Goal: Task Accomplishment & Management: Complete application form

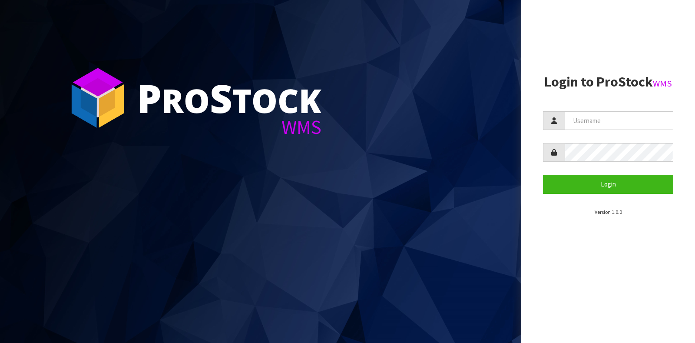
click at [588, 133] on form "Login" at bounding box center [608, 152] width 130 height 82
click at [589, 129] on input "text" at bounding box center [619, 120] width 109 height 19
type input "GATOR"
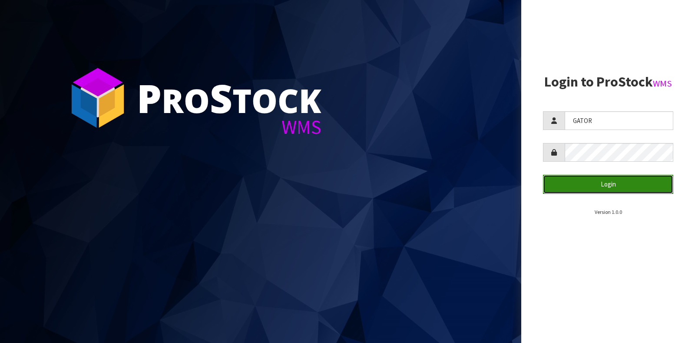
click at [604, 187] on button "Login" at bounding box center [608, 184] width 130 height 19
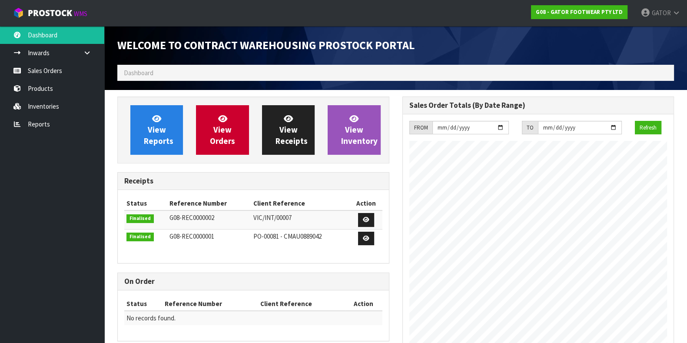
scroll to position [424, 284]
click at [39, 67] on link "Sales Orders" at bounding box center [52, 71] width 104 height 18
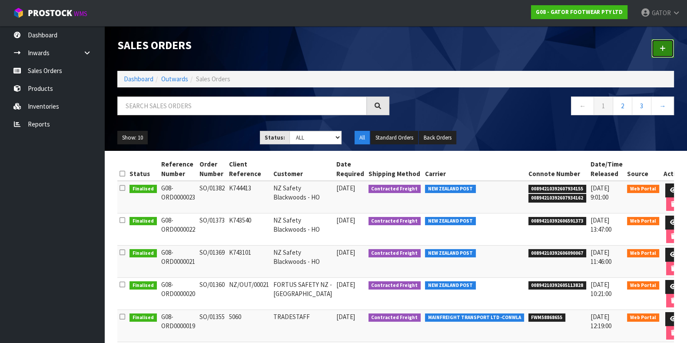
click at [665, 48] on link at bounding box center [662, 48] width 23 height 19
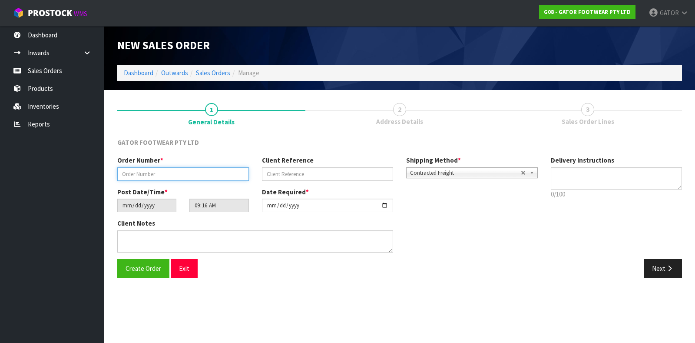
click at [156, 173] on input "text" at bounding box center [183, 173] width 132 height 13
paste input "SO/01390"
type input "SO/01390"
click at [277, 188] on label "Date Required *" at bounding box center [285, 191] width 47 height 9
click at [277, 170] on input "text" at bounding box center [328, 173] width 132 height 13
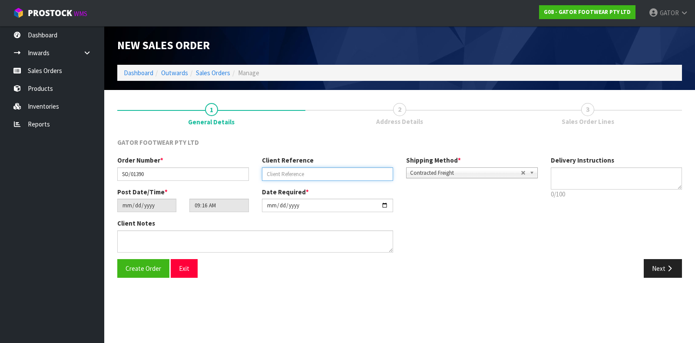
paste input "K745721"
type input "K745721"
click at [154, 260] on button "Create Order" at bounding box center [143, 268] width 52 height 19
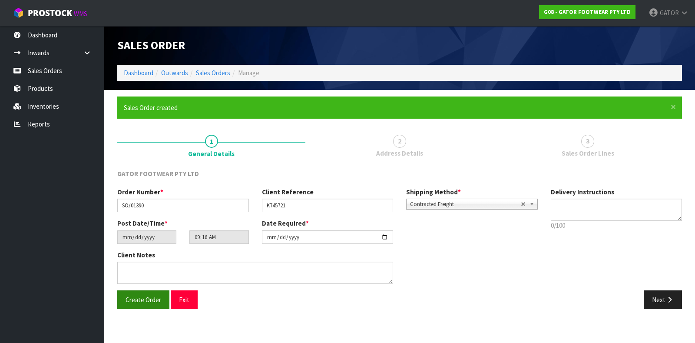
type input "14:16:00.000"
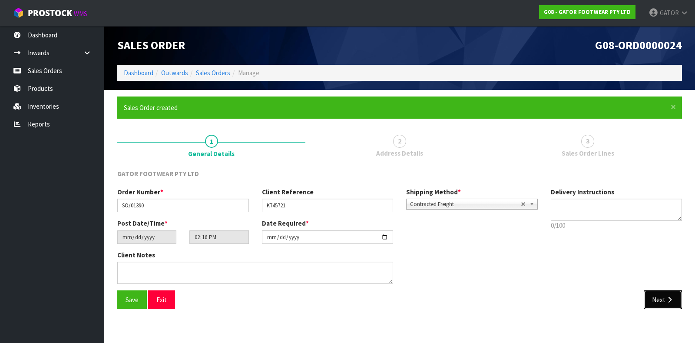
click at [669, 298] on icon "button" at bounding box center [669, 299] width 8 height 7
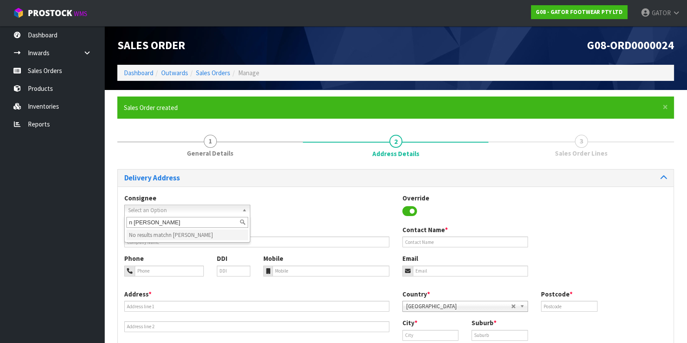
type input "nz [PERSON_NAME]"
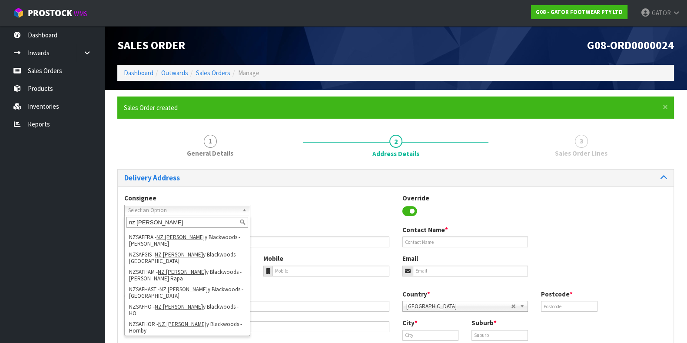
scroll to position [134, 0]
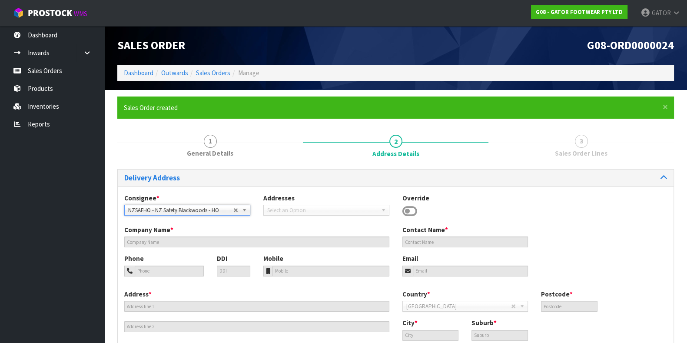
type input "NZ Safety Blackwoods - HO"
type input "[PHONE_NUMBER]"
type input "[EMAIL_ADDRESS][DOMAIN_NAME]"
type input "[STREET_ADDRESS]"
type input "2104"
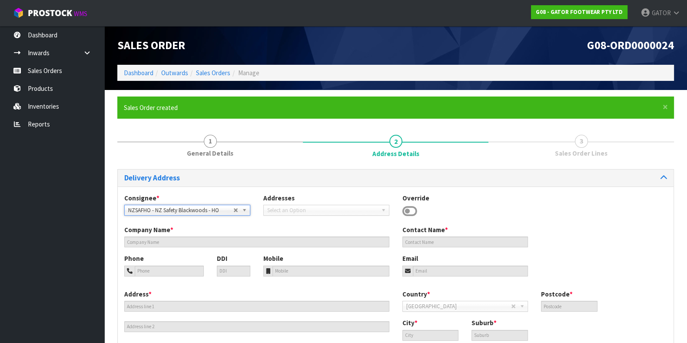
type input "[GEOGRAPHIC_DATA]"
type input "WIRI"
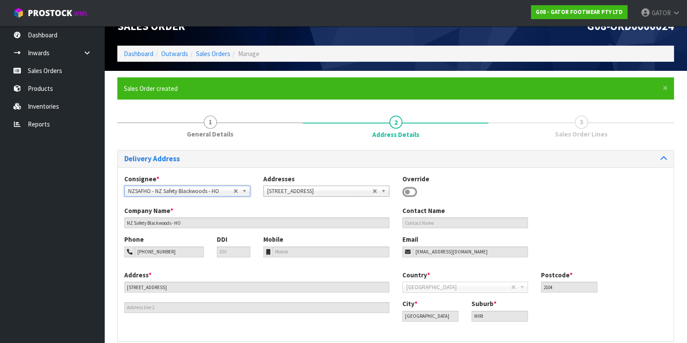
scroll to position [58, 0]
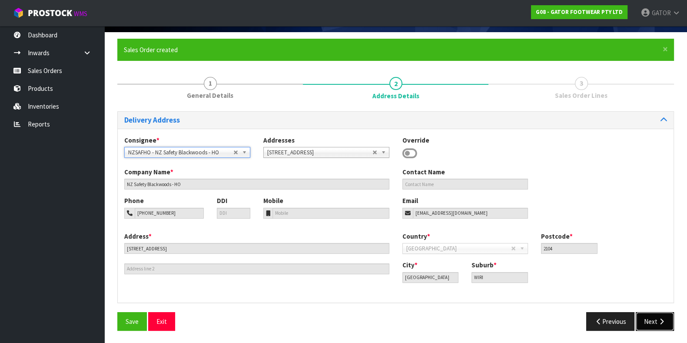
click at [658, 323] on icon "button" at bounding box center [661, 321] width 8 height 7
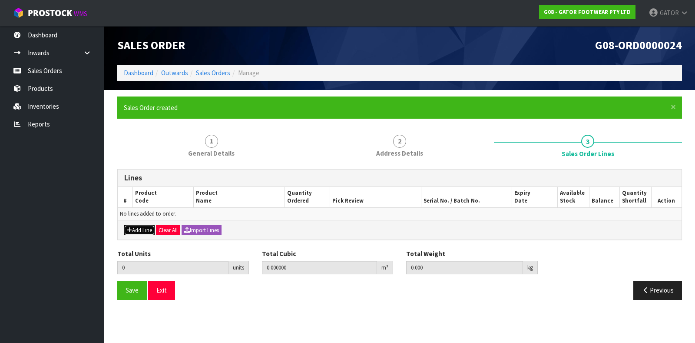
click at [135, 231] on button "Add Line" at bounding box center [139, 230] width 30 height 10
type input "0"
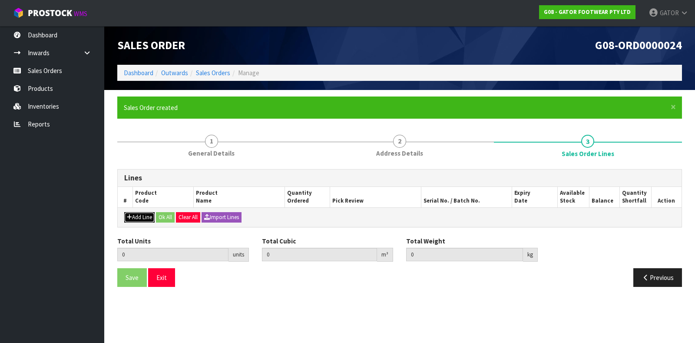
click at [129, 216] on icon "button" at bounding box center [129, 217] width 5 height 6
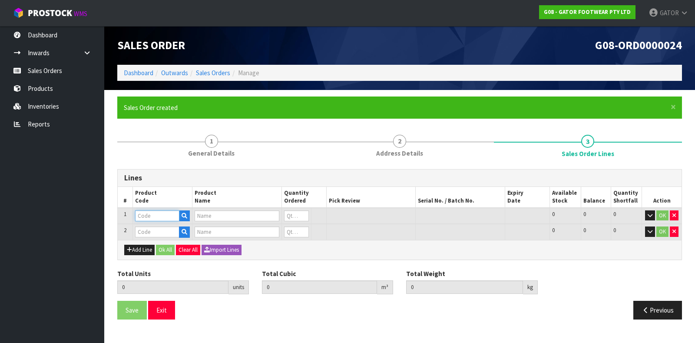
click at [149, 213] on input "text" at bounding box center [157, 215] width 44 height 11
type input "S"
click at [164, 214] on input "OCS" at bounding box center [157, 215] width 44 height 11
type input "OCS"
click at [674, 230] on icon "button" at bounding box center [673, 231] width 3 height 6
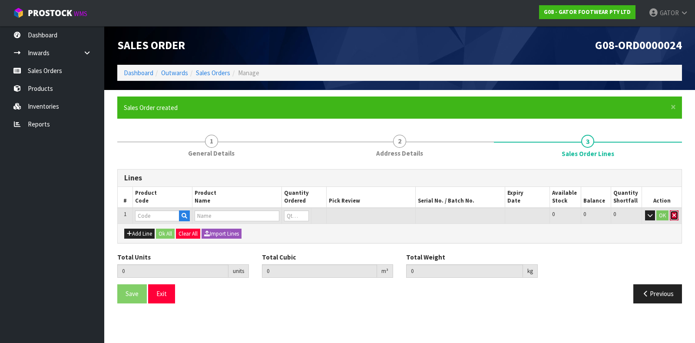
click at [674, 215] on icon "button" at bounding box center [673, 215] width 3 height 6
type input "0.000000"
type input "0.000"
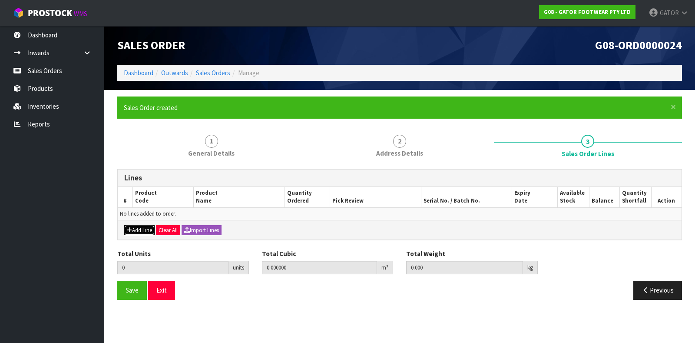
click at [135, 228] on button "Add Line" at bounding box center [139, 230] width 30 height 10
type input "0"
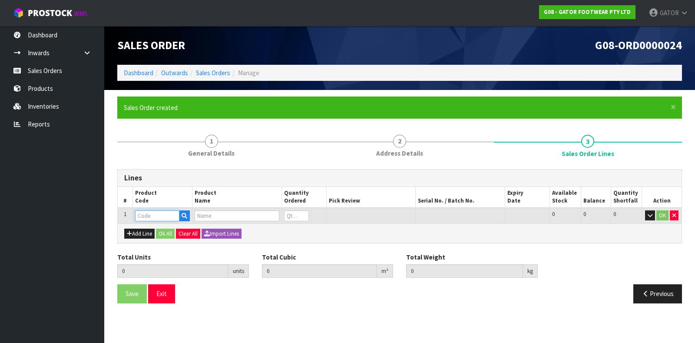
click at [140, 217] on input "text" at bounding box center [157, 215] width 44 height 11
type input "OSC"
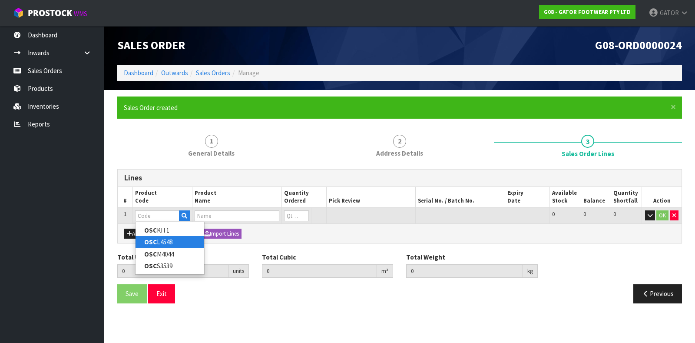
click at [163, 240] on link "OSC L4548" at bounding box center [169, 242] width 69 height 12
type input "OSCL4548"
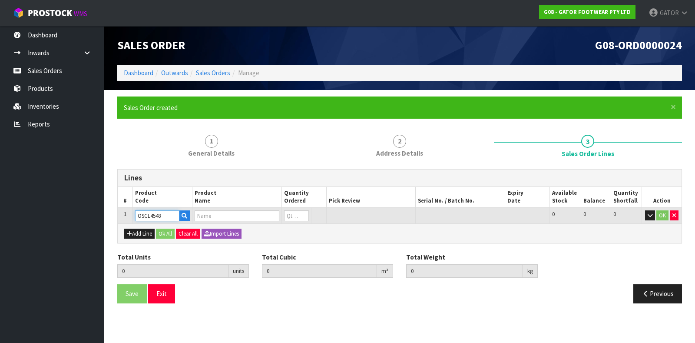
type input "0.000000"
type input "0.000"
type input "[PERSON_NAME] OVERSHOES COMPOSITE-SINGLE PAIR SIZE: L 45-48 (UK10.5-13)"
type input "0"
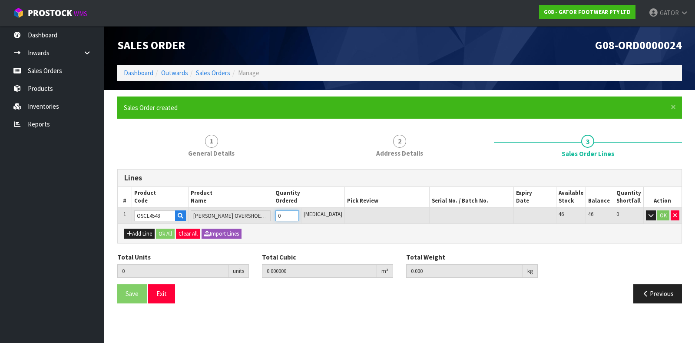
click at [299, 211] on input "0" at bounding box center [286, 215] width 23 height 11
type input "1"
type input "0.003744"
type input "0.85"
type input "1"
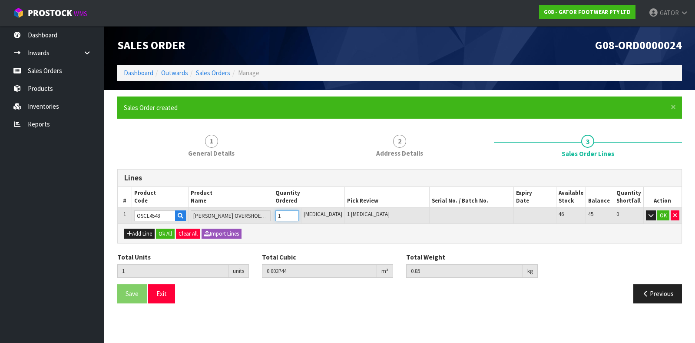
click at [299, 214] on input "1" at bounding box center [286, 215] width 23 height 11
click at [661, 215] on button "OK" at bounding box center [663, 215] width 12 height 10
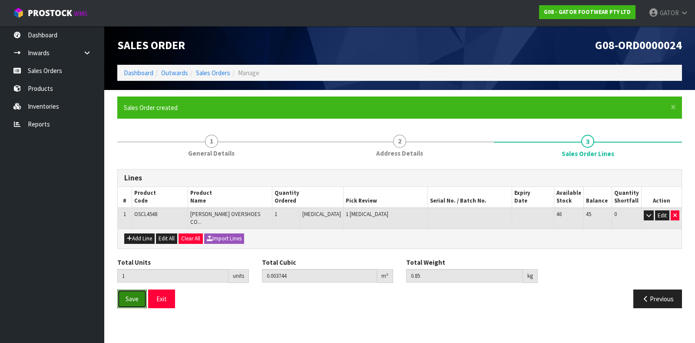
click at [137, 294] on span "Save" at bounding box center [132, 298] width 13 height 8
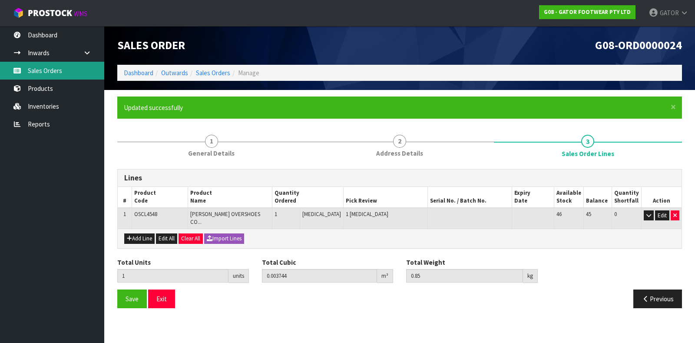
click at [41, 68] on link "Sales Orders" at bounding box center [52, 71] width 104 height 18
